Goal: Check status: Check status

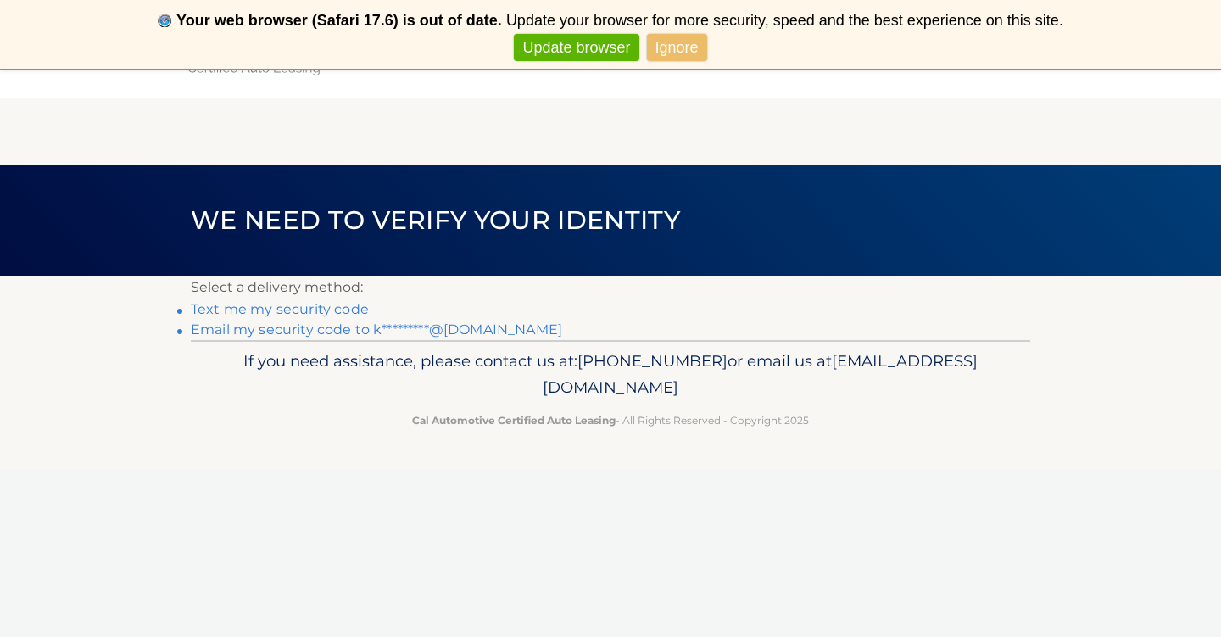
click at [331, 308] on link "Text me my security code" at bounding box center [280, 309] width 178 height 16
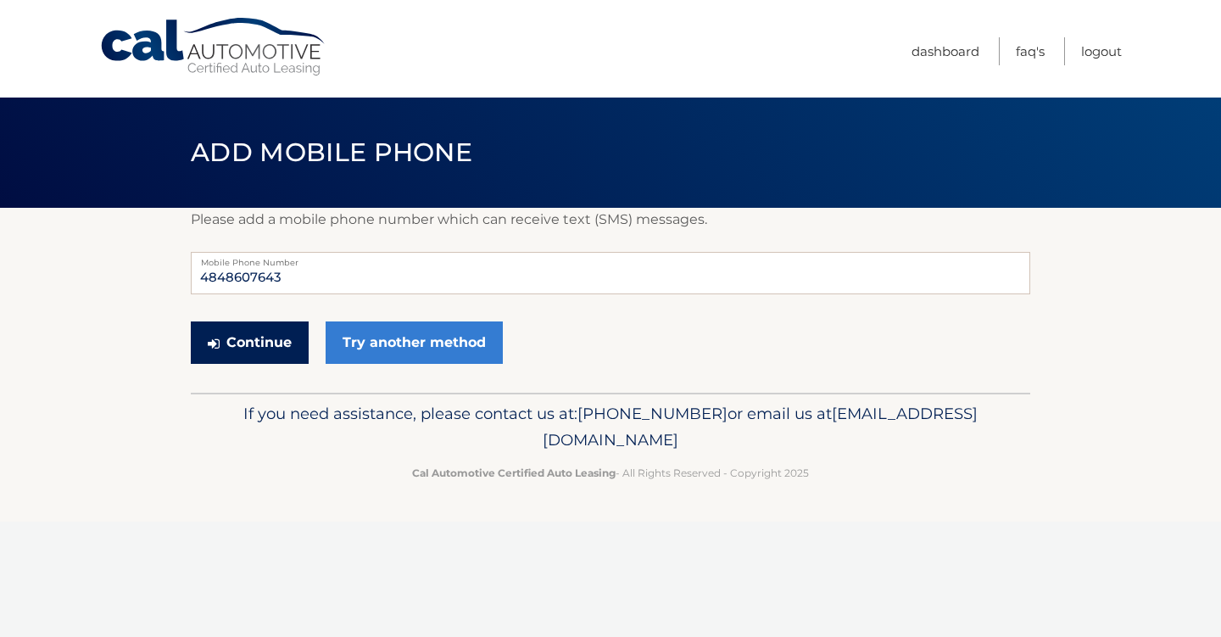
click at [273, 352] on button "Continue" at bounding box center [250, 342] width 118 height 42
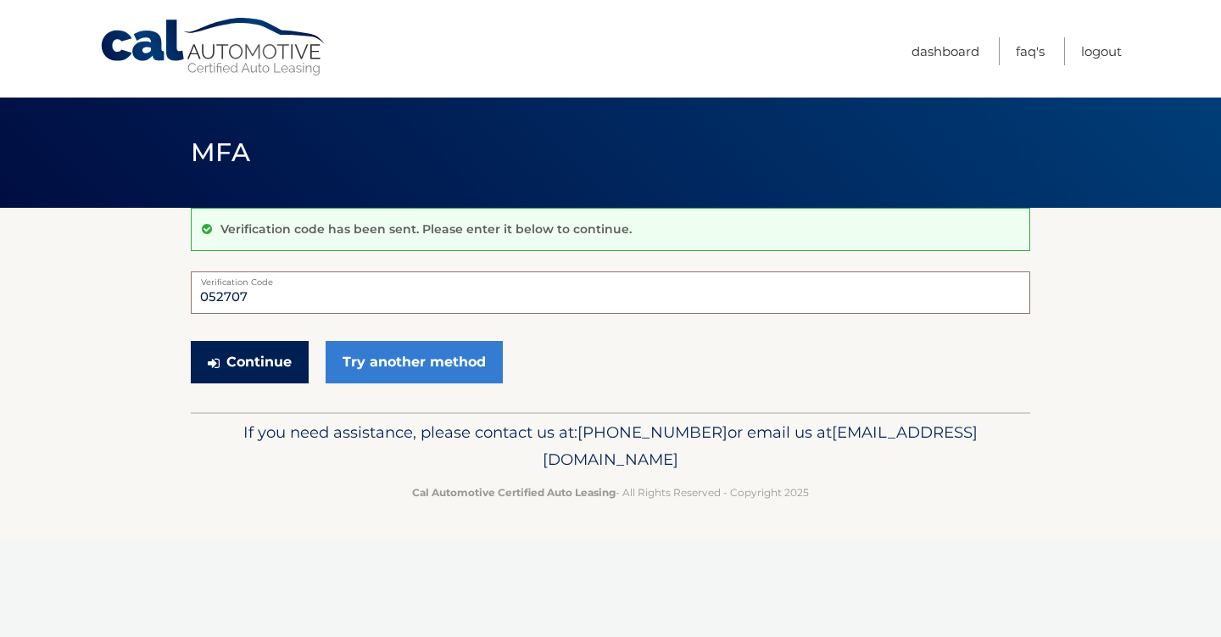
type input "052707"
click at [235, 353] on button "Continue" at bounding box center [250, 362] width 118 height 42
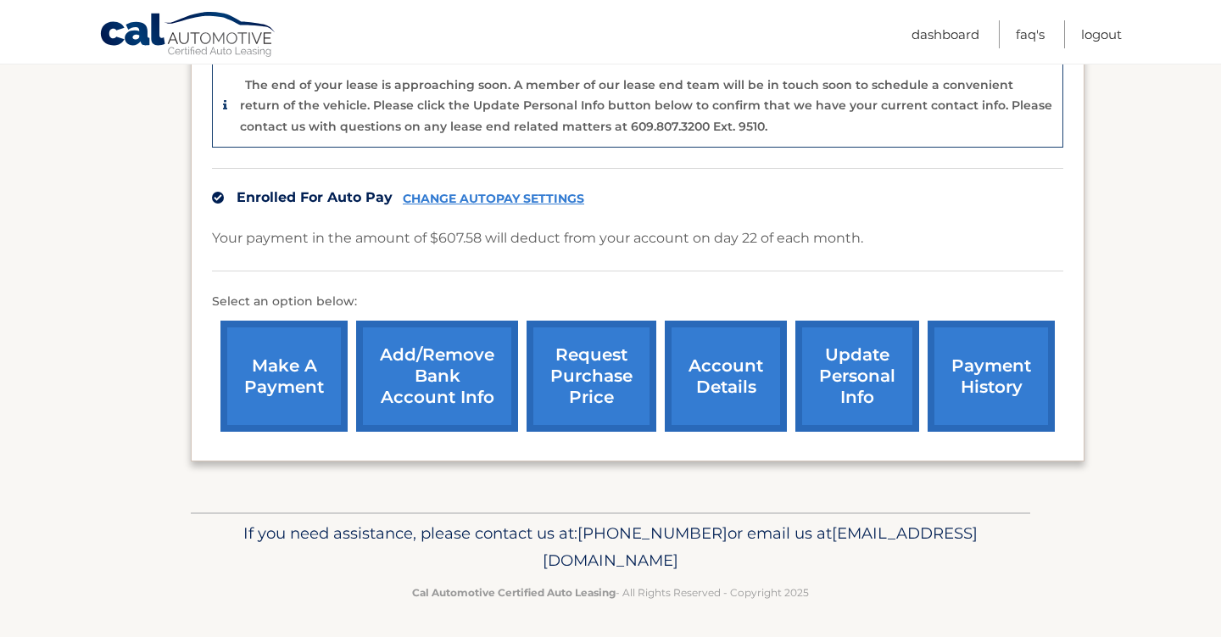
scroll to position [426, 0]
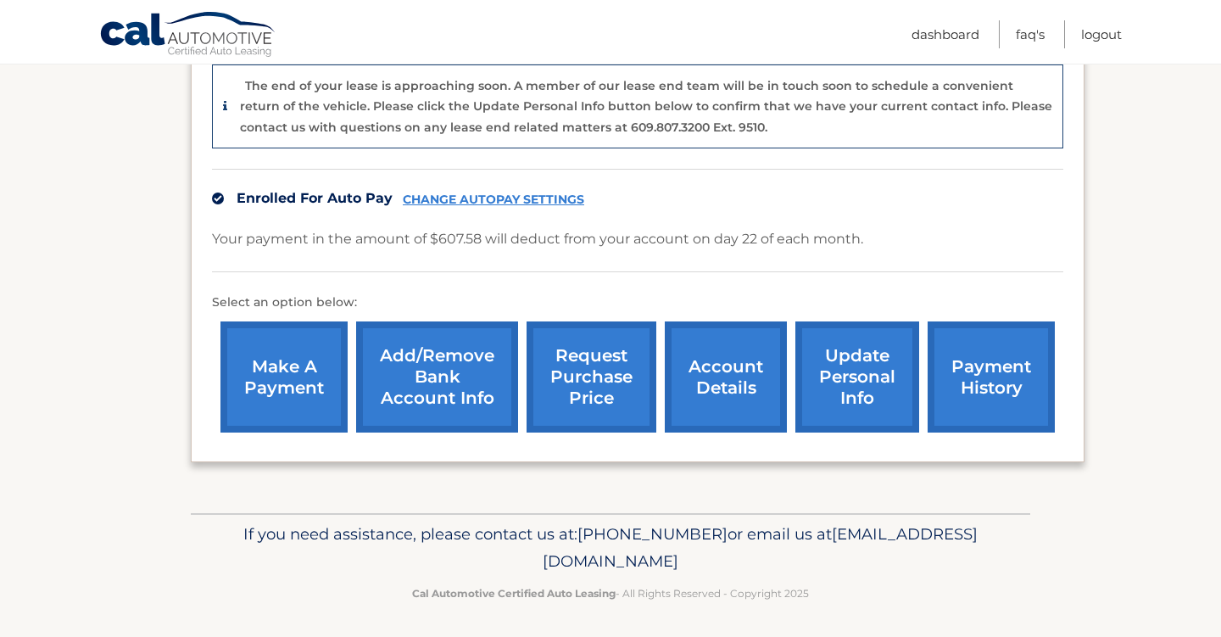
click at [747, 387] on link "account details" at bounding box center [726, 376] width 122 height 111
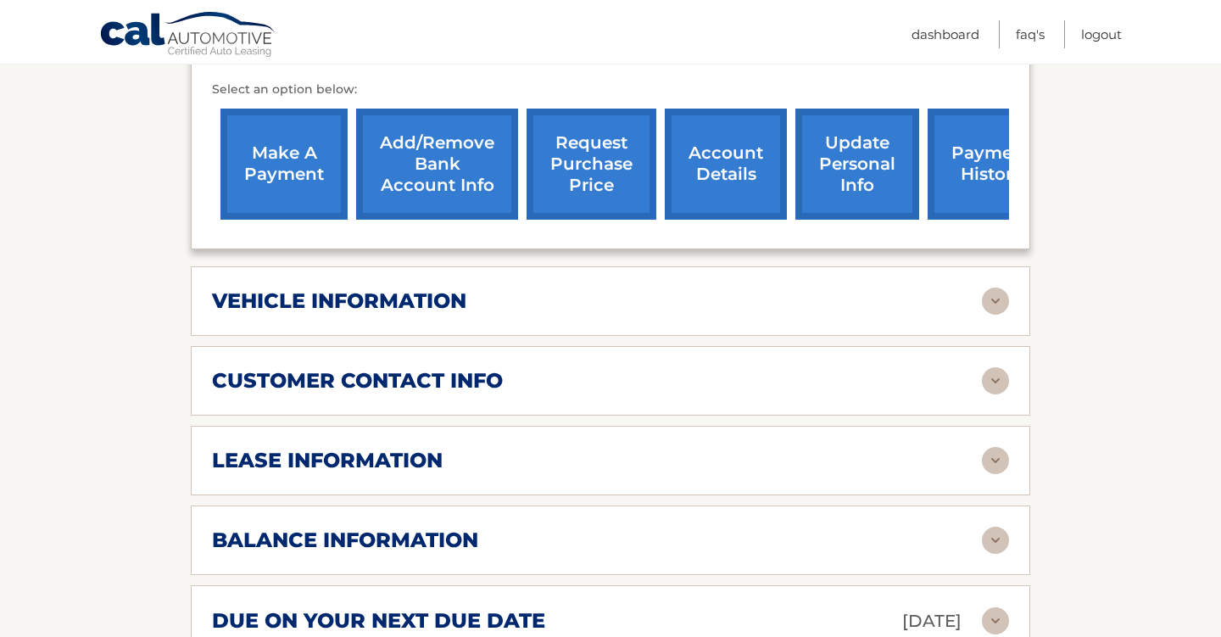
scroll to position [593, 0]
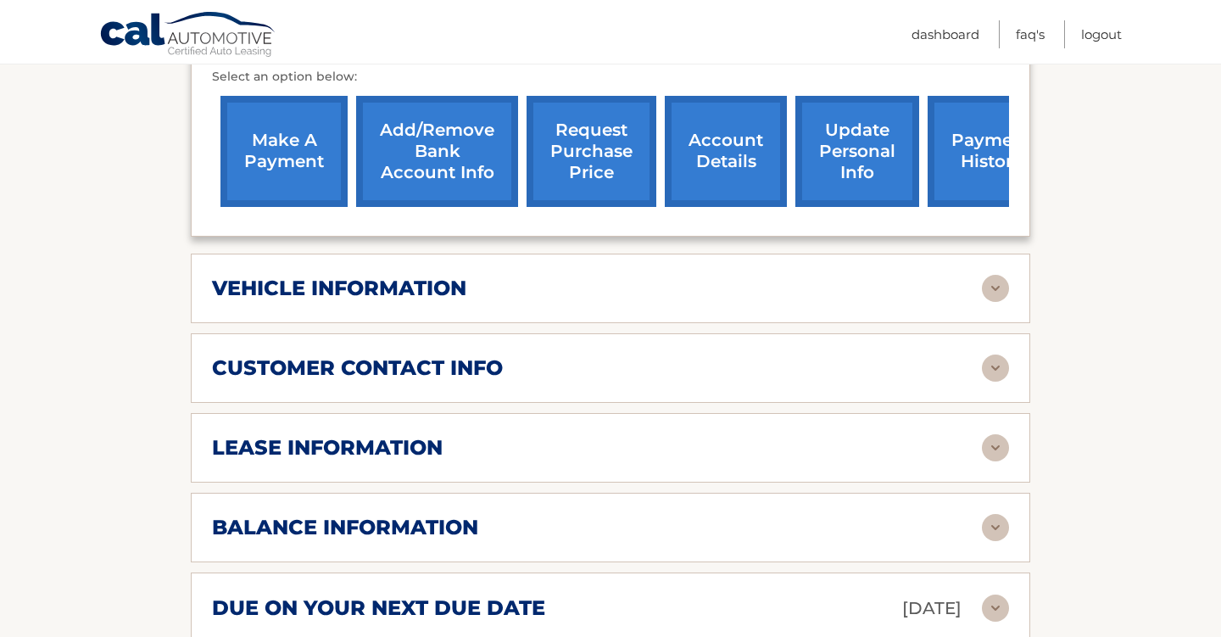
click at [746, 435] on div "lease information" at bounding box center [597, 447] width 770 height 25
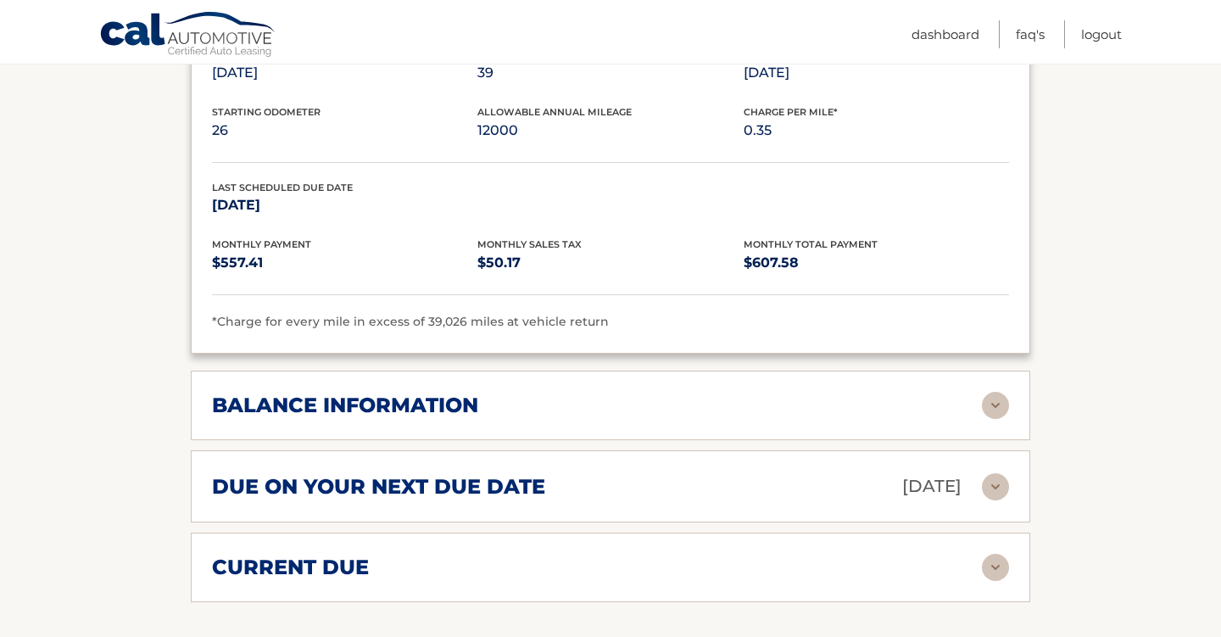
scroll to position [1034, 0]
click at [741, 392] on div "balance information" at bounding box center [597, 404] width 770 height 25
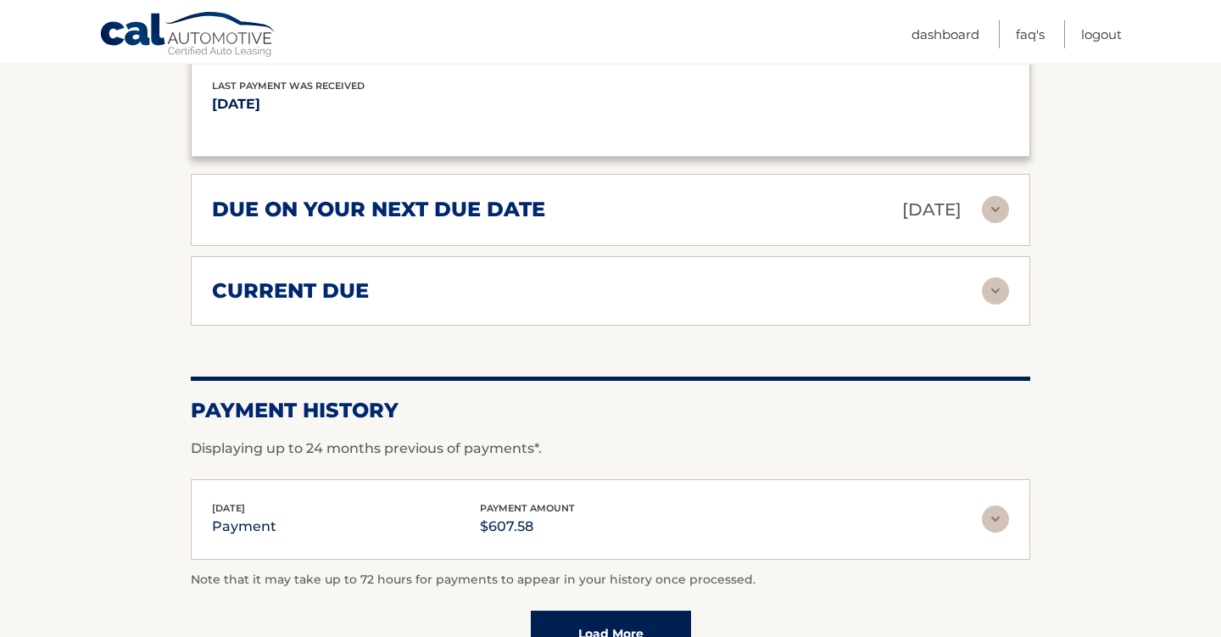
scroll to position [1516, 0]
click at [756, 277] on div "current due" at bounding box center [597, 289] width 770 height 25
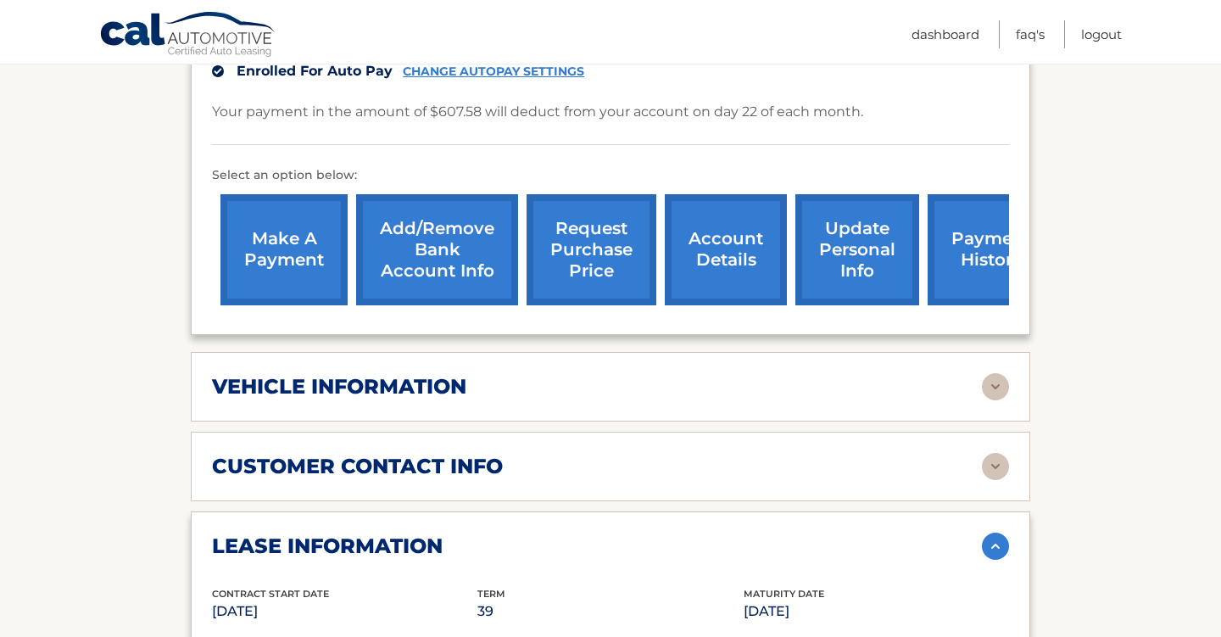
scroll to position [494, 0]
click at [572, 231] on link "request purchase price" at bounding box center [591, 250] width 130 height 111
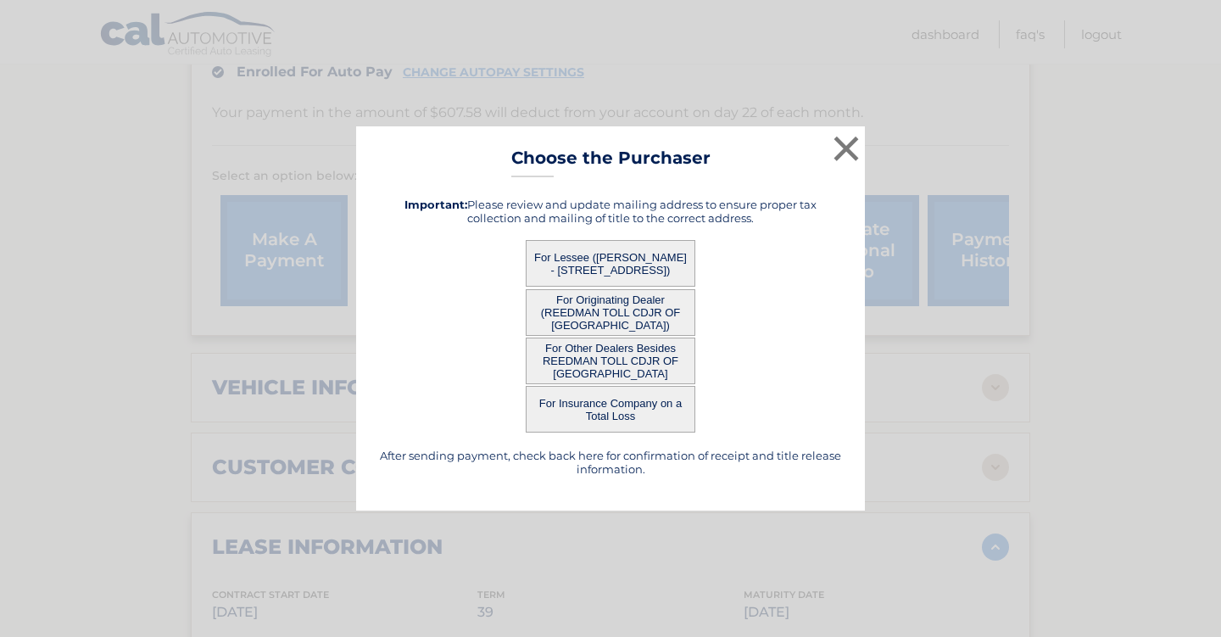
click at [649, 253] on button "For Lessee ([PERSON_NAME] - [STREET_ADDRESS])" at bounding box center [611, 263] width 170 height 47
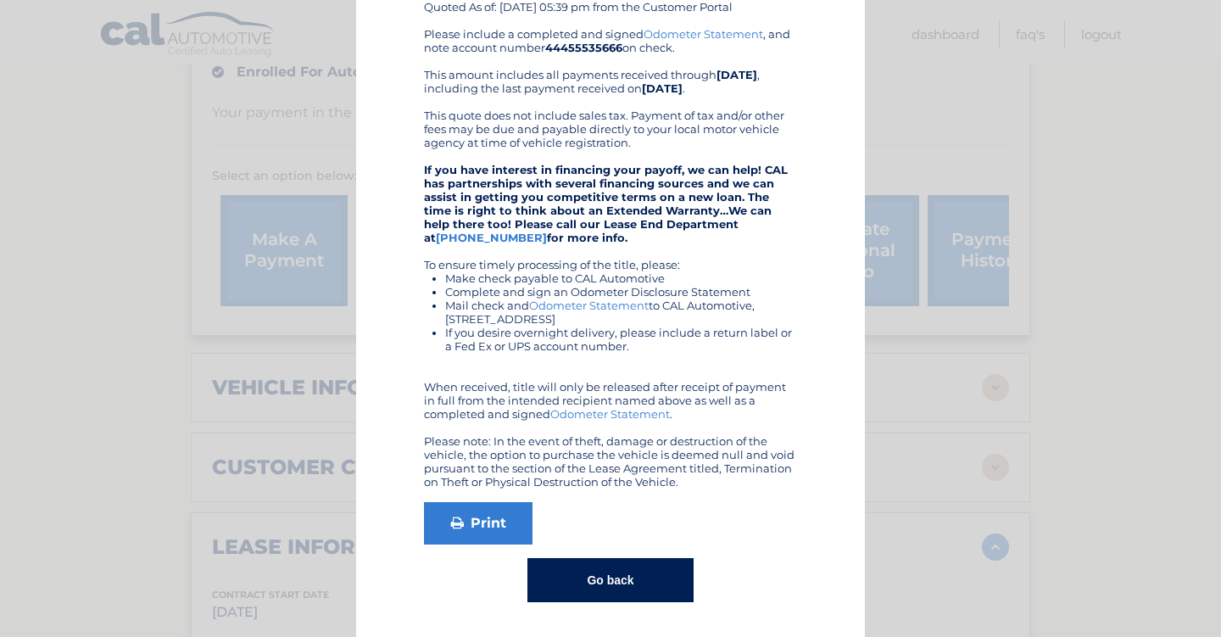
scroll to position [170, 0]
click at [625, 570] on button "Go back" at bounding box center [609, 581] width 165 height 44
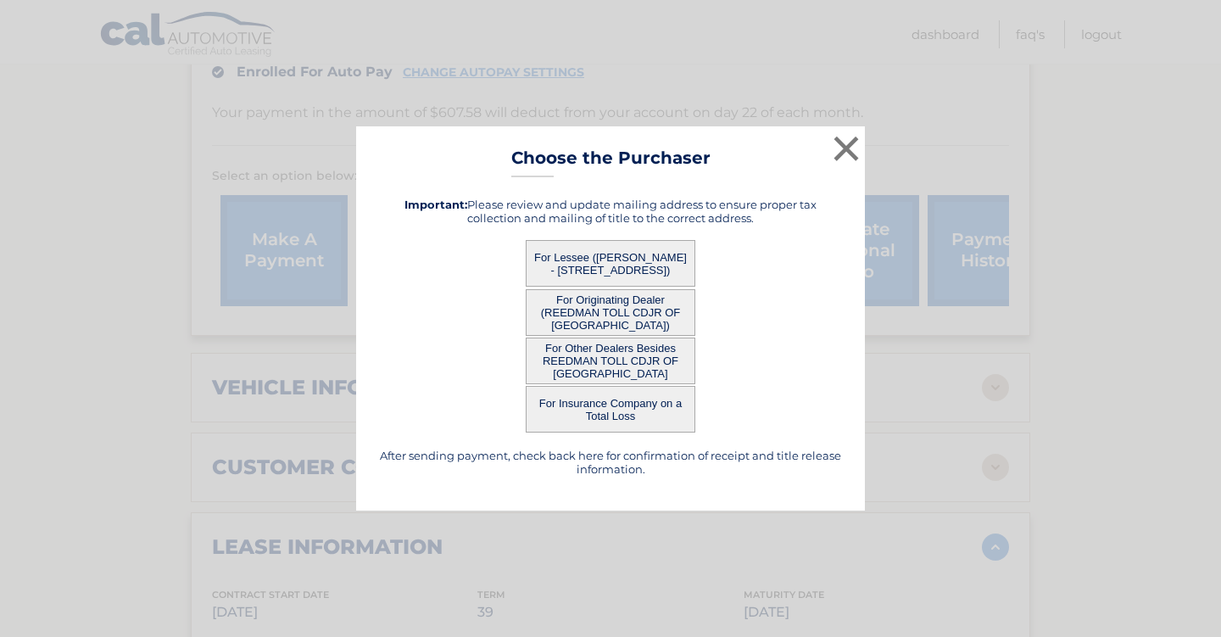
click at [620, 319] on button "For Originating Dealer (REEDMAN TOLL CDJR OF SPRINGFIELD)" at bounding box center [611, 312] width 170 height 47
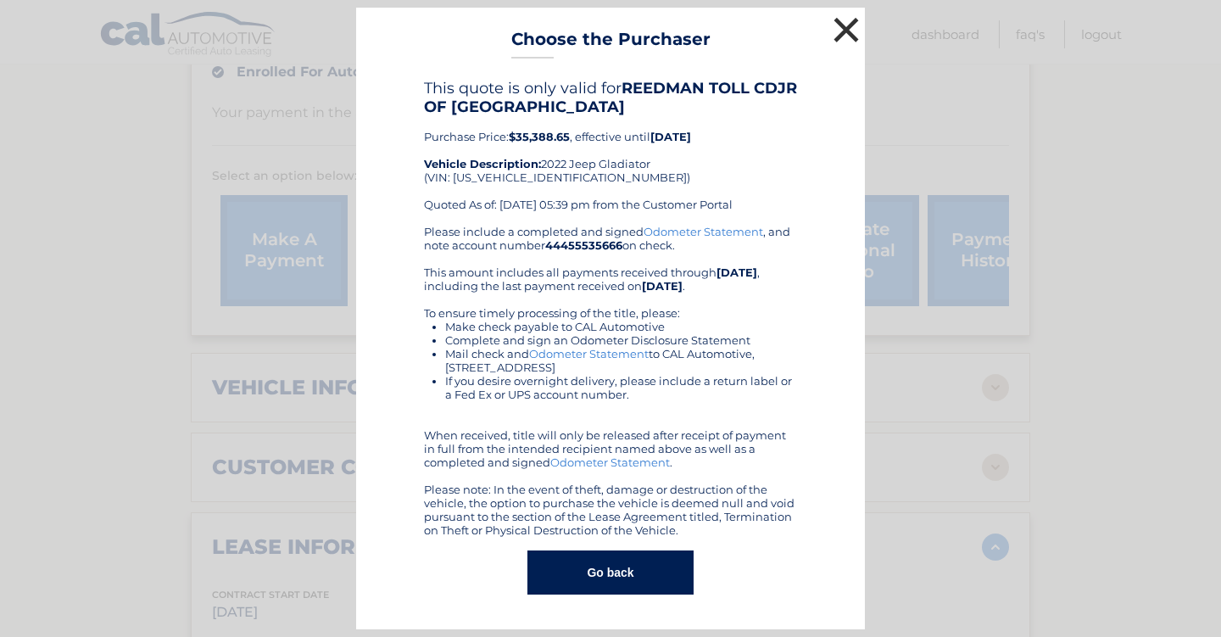
click at [840, 37] on button "×" at bounding box center [846, 30] width 34 height 34
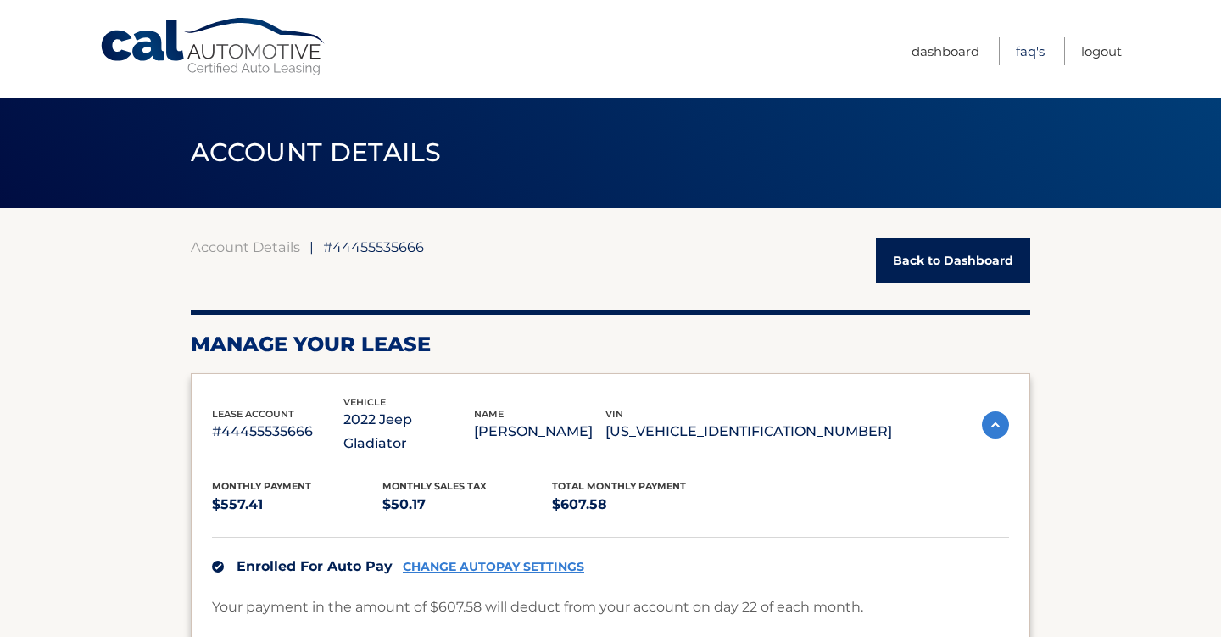
click at [1032, 50] on link "FAQ's" at bounding box center [1029, 51] width 29 height 28
